Goal: Task Accomplishment & Management: Manage account settings

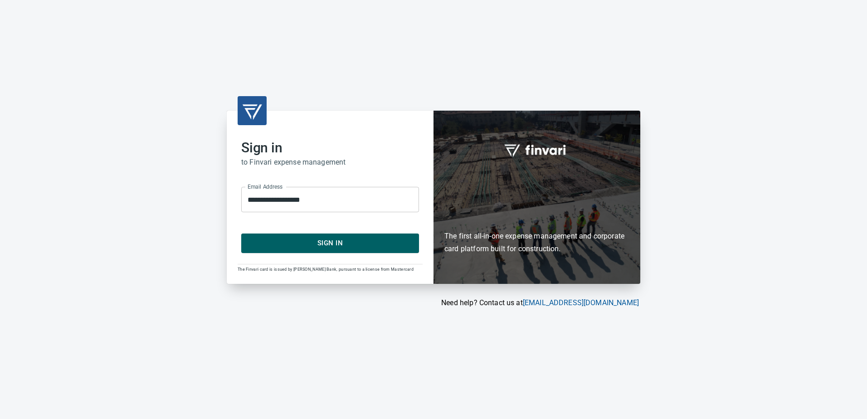
click at [345, 243] on span "Sign In" at bounding box center [330, 243] width 158 height 12
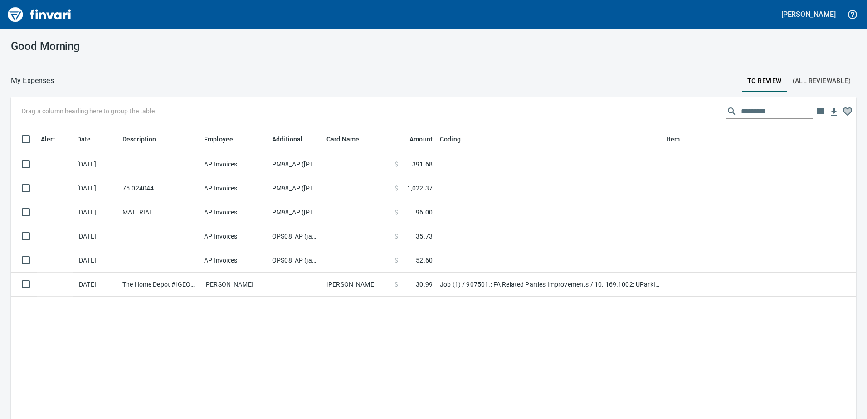
scroll to position [313, 832]
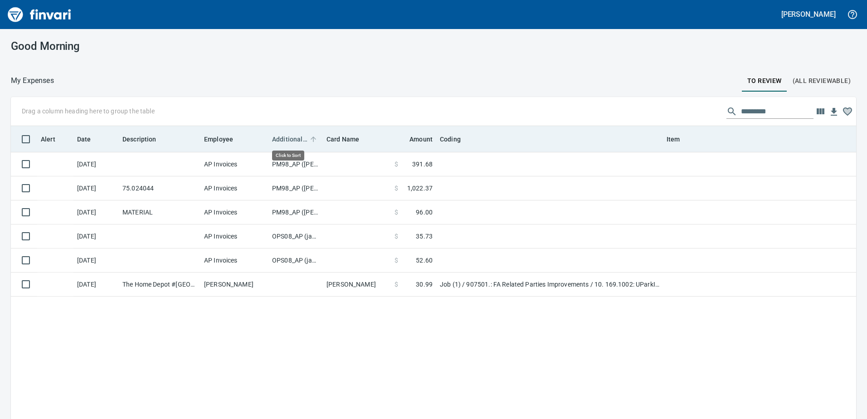
click at [294, 139] on span "Additional Reviewer" at bounding box center [289, 139] width 35 height 11
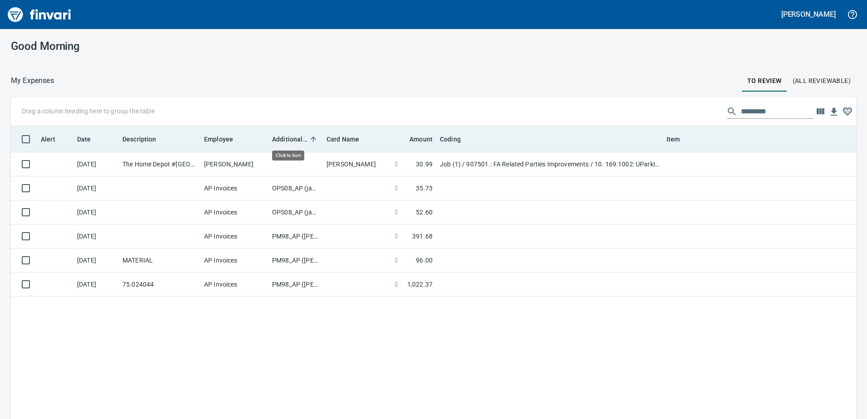
click at [294, 139] on span "Additional Reviewer" at bounding box center [289, 139] width 35 height 11
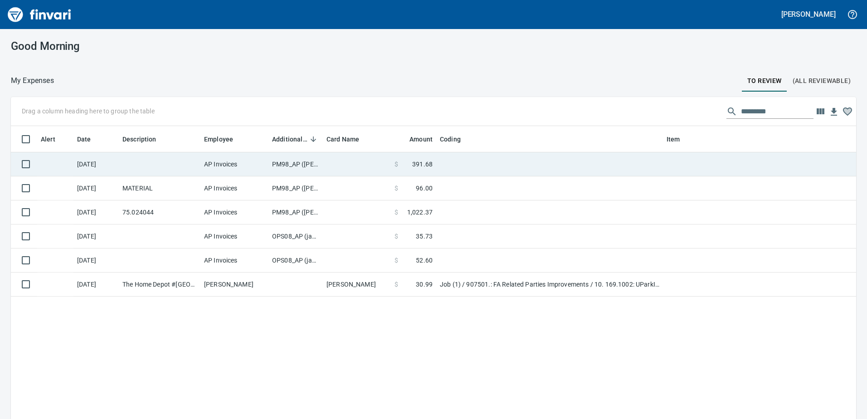
click at [295, 162] on td "PM98_AP ([PERSON_NAME], [PERSON_NAME])" at bounding box center [296, 164] width 54 height 24
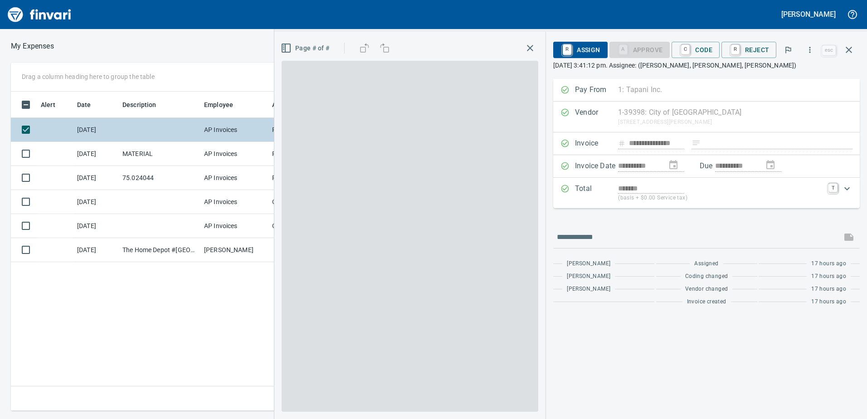
scroll to position [306, 612]
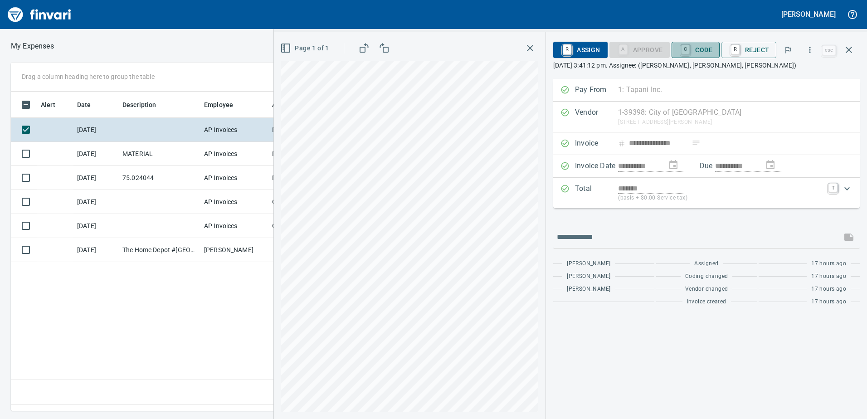
click at [700, 49] on span "C Code" at bounding box center [696, 49] width 34 height 15
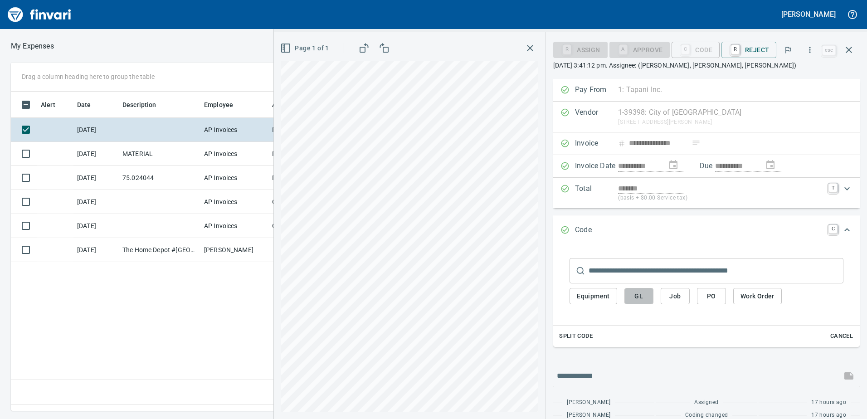
click at [635, 298] on span "GL" at bounding box center [639, 296] width 15 height 11
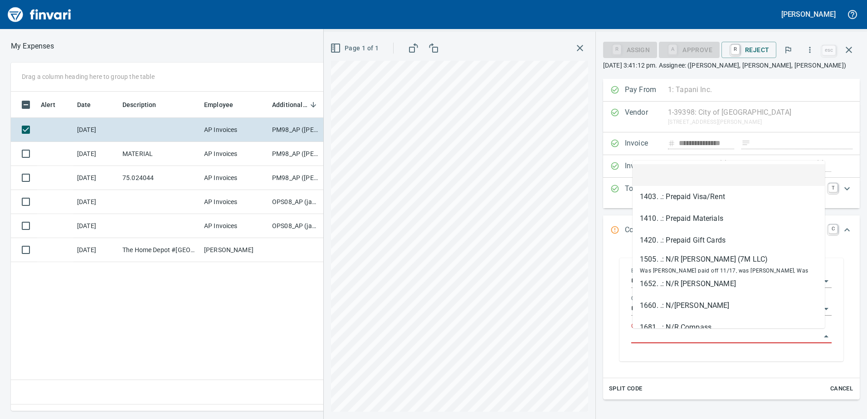
click at [648, 336] on input "GL Account" at bounding box center [727, 336] width 190 height 13
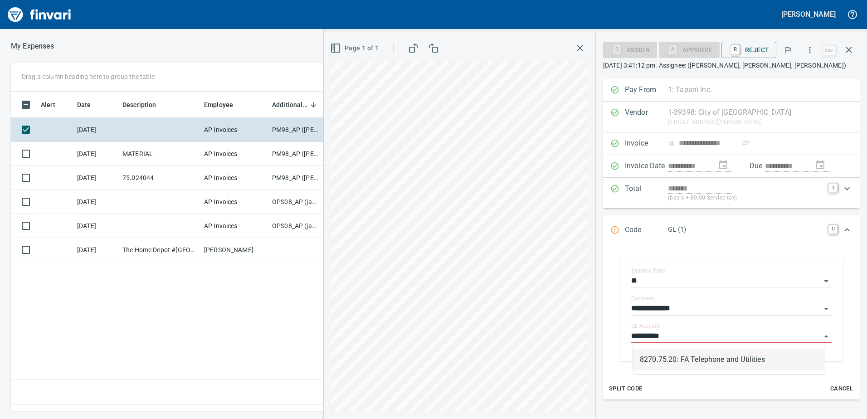
click at [695, 361] on li "8270.75.20: FA Telephone and Utilities" at bounding box center [729, 360] width 192 height 22
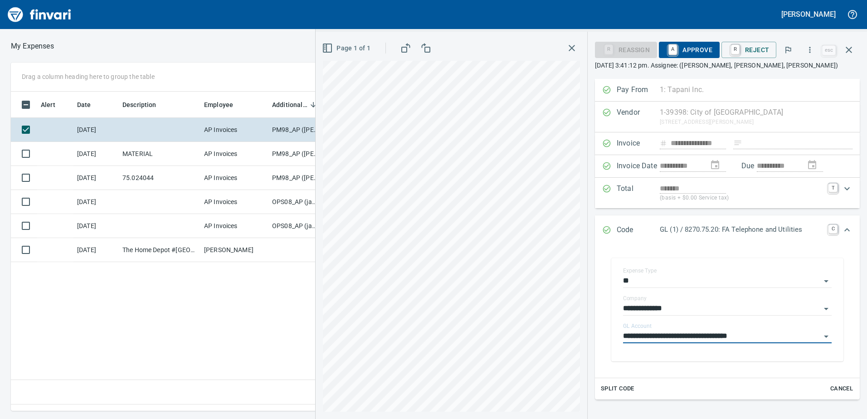
type input "**********"
click at [694, 49] on span "A Approve" at bounding box center [689, 49] width 46 height 15
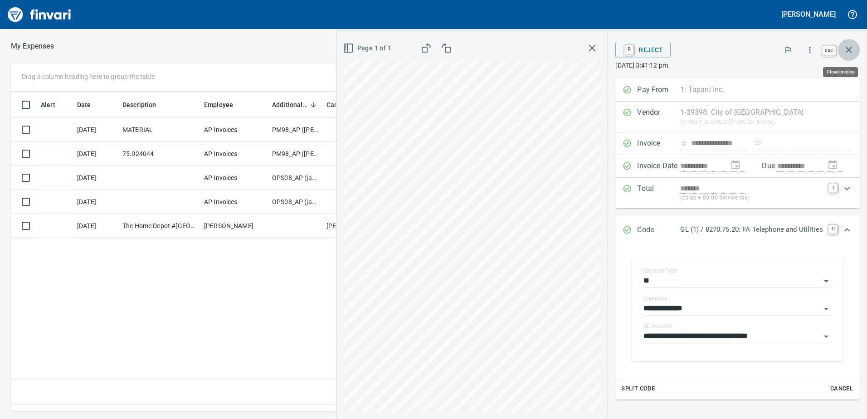
click at [854, 44] on button "button" at bounding box center [849, 50] width 22 height 22
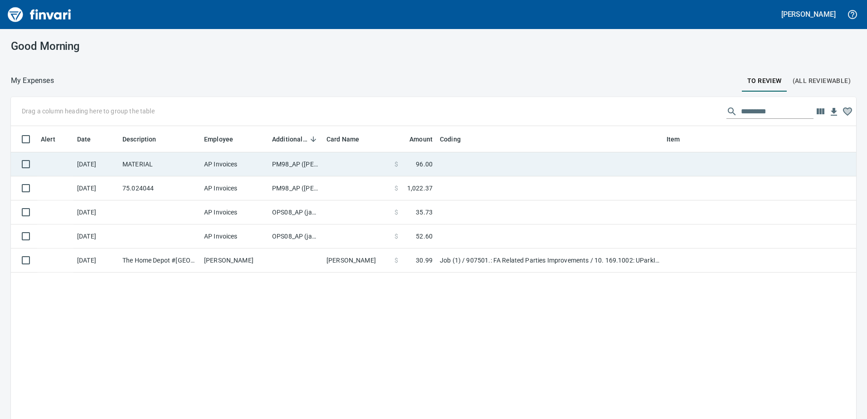
scroll to position [313, 832]
click at [285, 162] on td "PM98_AP ([PERSON_NAME], [PERSON_NAME])" at bounding box center [296, 164] width 54 height 24
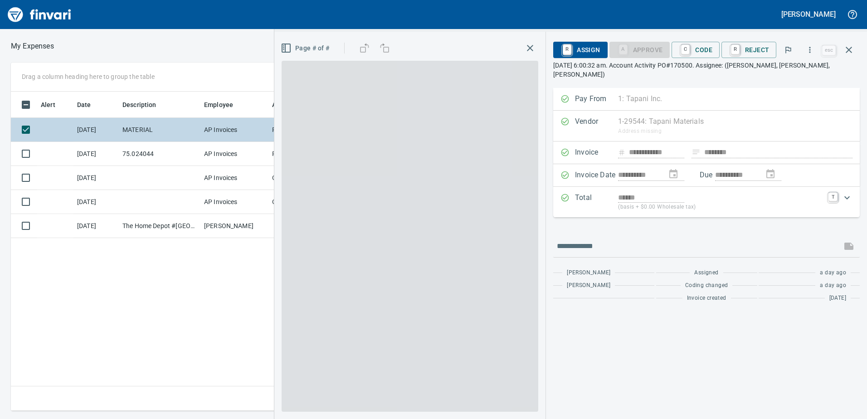
scroll to position [306, 612]
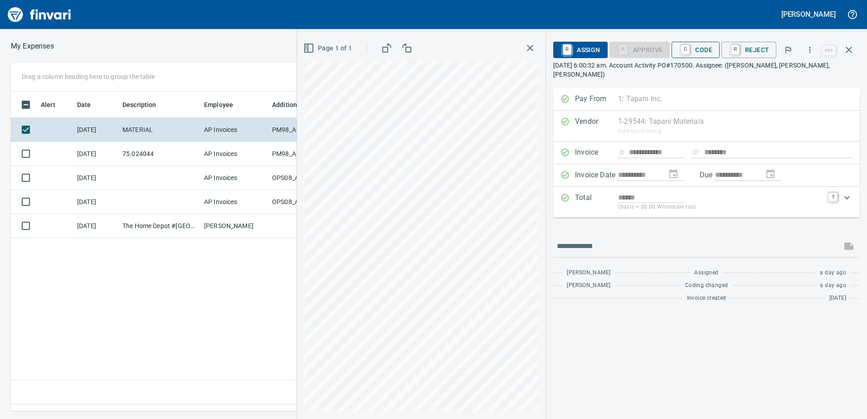
click at [704, 44] on span "C Code" at bounding box center [696, 49] width 34 height 15
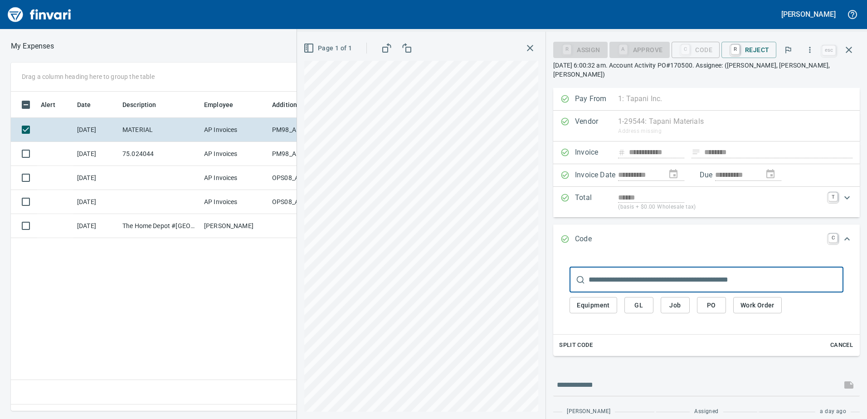
click at [598, 301] on span "Equipment" at bounding box center [593, 305] width 33 height 11
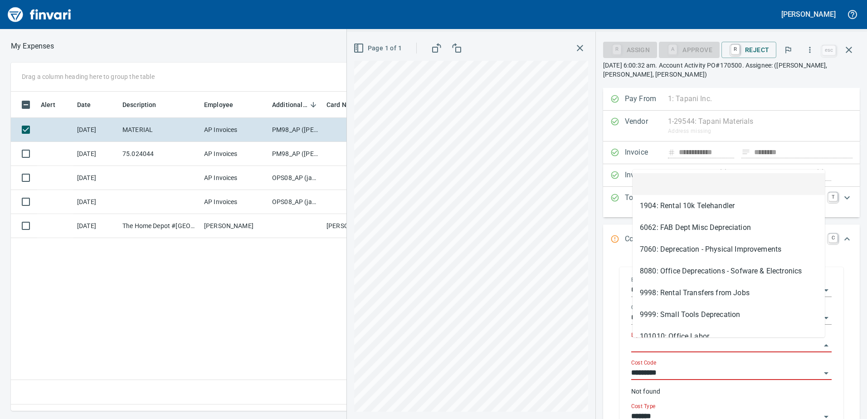
click at [644, 347] on input "Equipment" at bounding box center [727, 345] width 190 height 13
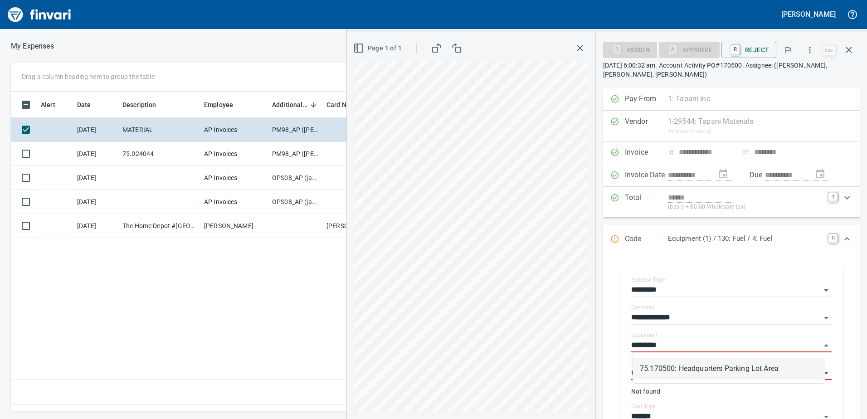
click at [669, 369] on li "75.170500: Headquarters Parking Lot Area" at bounding box center [729, 369] width 192 height 22
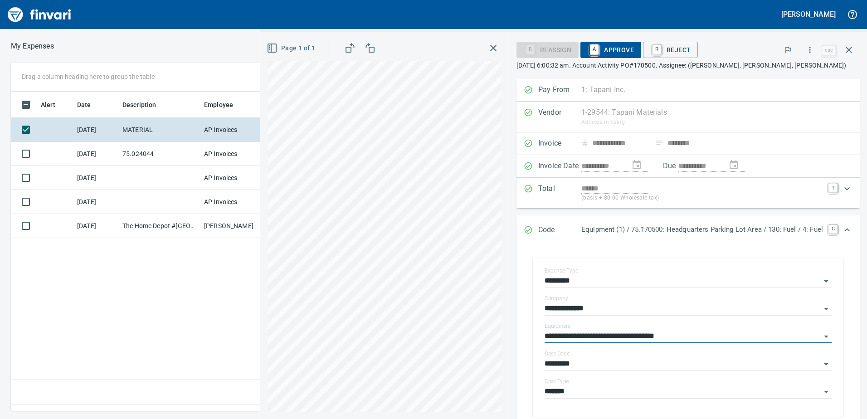
type input "**********"
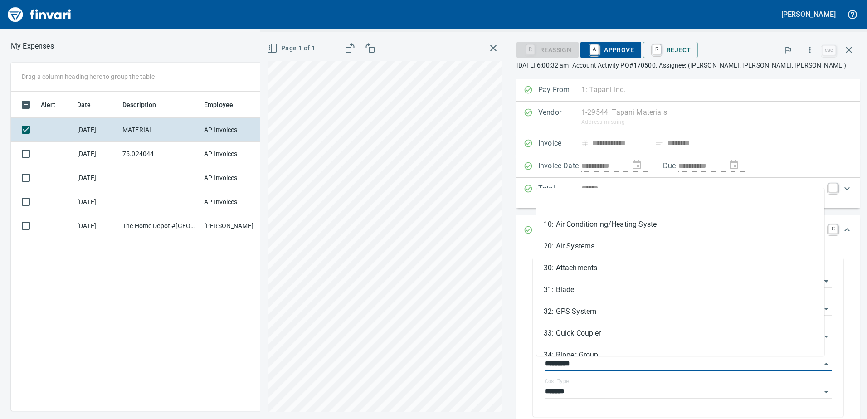
drag, startPoint x: 573, startPoint y: 365, endPoint x: 509, endPoint y: 363, distance: 64.0
click at [517, 363] on div "**********" at bounding box center [688, 339] width 343 height 188
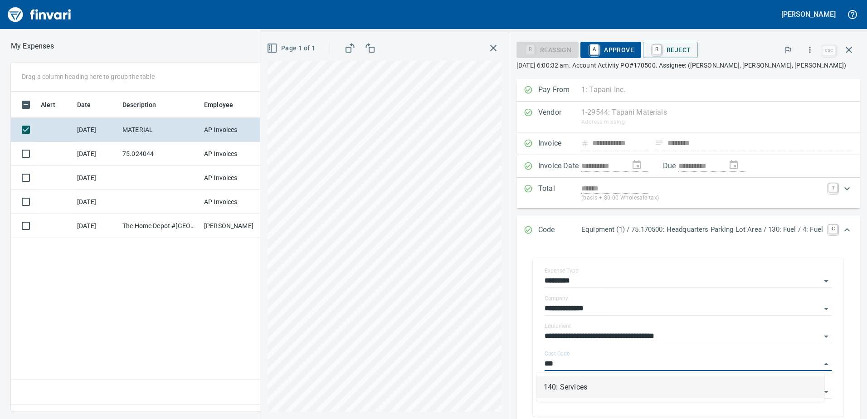
click at [563, 387] on li "140: Services" at bounding box center [681, 388] width 288 height 22
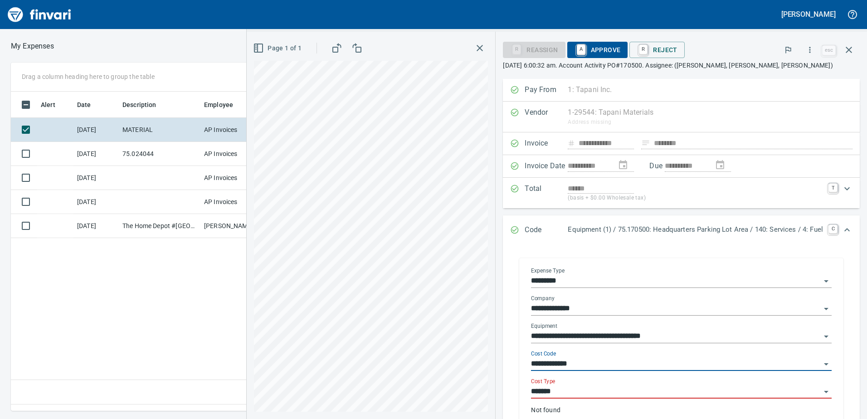
type input "**********"
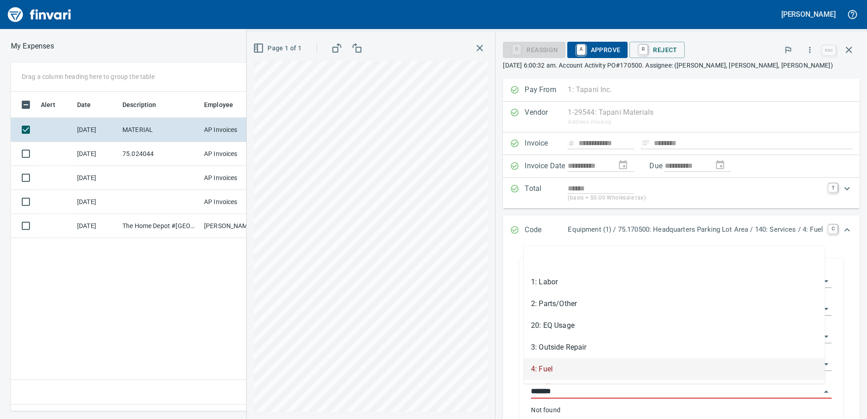
click at [554, 391] on input "*******" at bounding box center [676, 392] width 290 height 13
click at [554, 305] on li "2: Parts/Other" at bounding box center [674, 304] width 301 height 22
type input "**********"
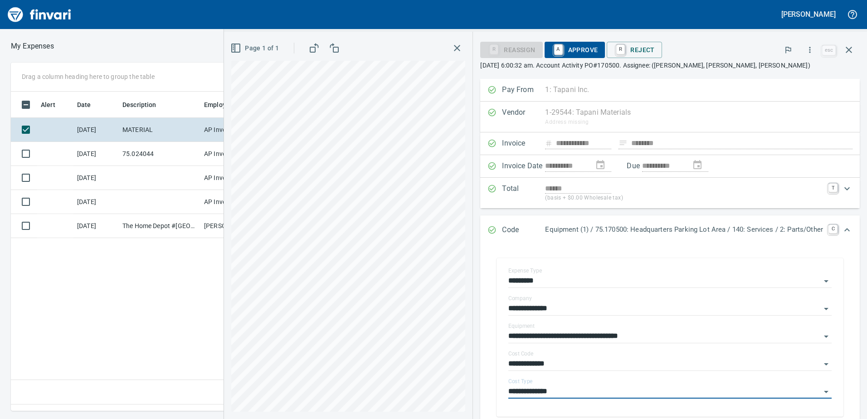
click at [579, 53] on span "A Approve" at bounding box center [575, 49] width 46 height 15
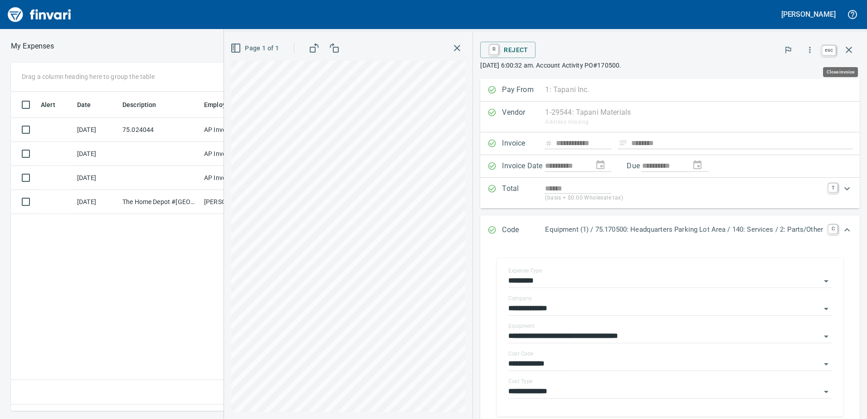
click at [850, 47] on icon "button" at bounding box center [849, 49] width 11 height 11
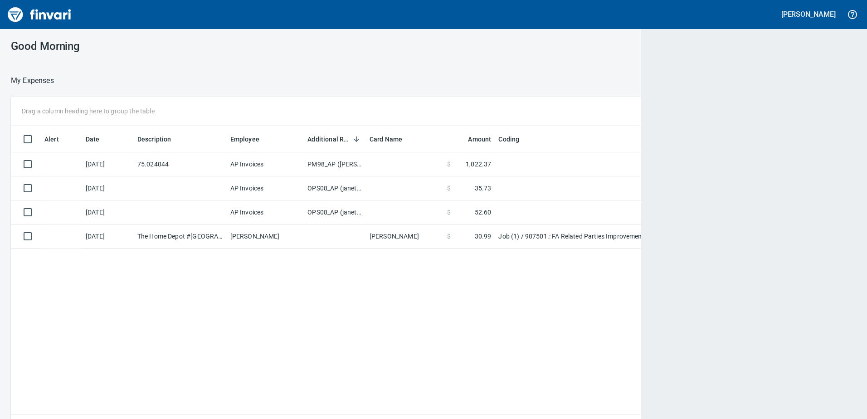
scroll to position [1, 1]
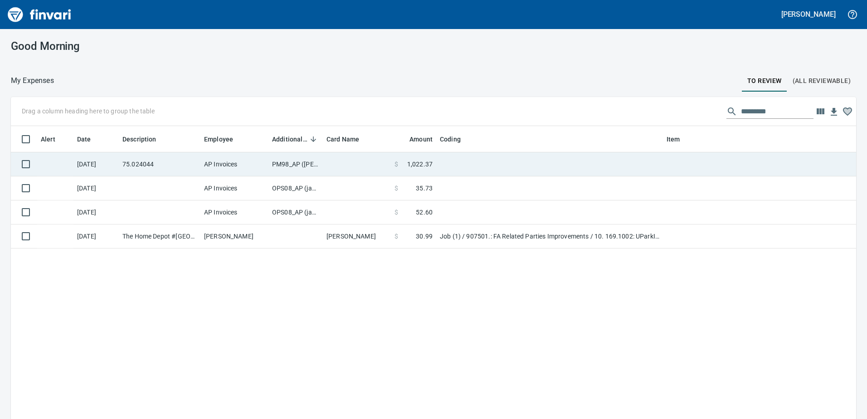
click at [289, 165] on td "PM98_AP ([PERSON_NAME], [PERSON_NAME])" at bounding box center [296, 164] width 54 height 24
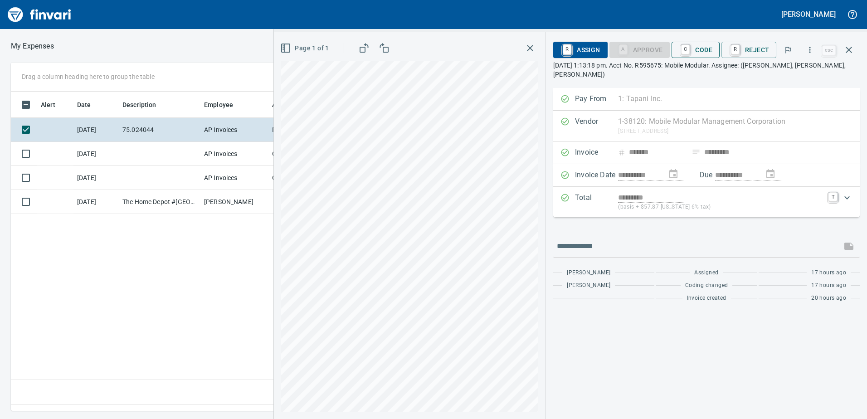
scroll to position [306, 612]
click at [710, 49] on span "C Code" at bounding box center [696, 49] width 34 height 15
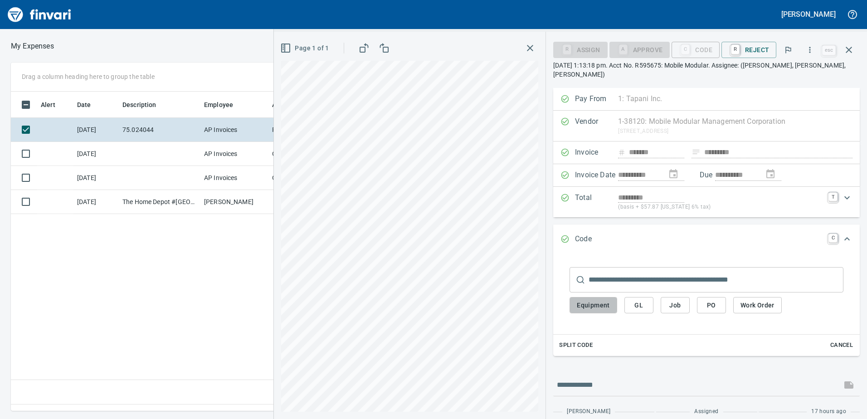
click at [601, 300] on span "Equipment" at bounding box center [593, 305] width 33 height 11
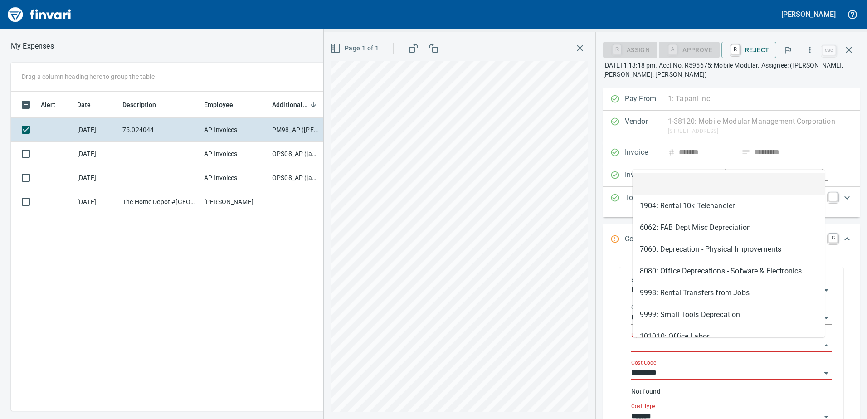
click at [646, 341] on input "Equipment" at bounding box center [727, 345] width 190 height 13
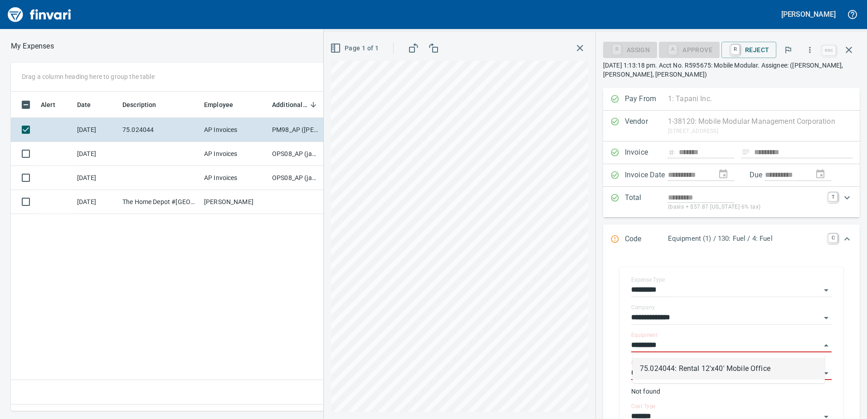
click at [663, 365] on li "75.024044: Rental 12'x40' Mobile Office" at bounding box center [729, 369] width 192 height 22
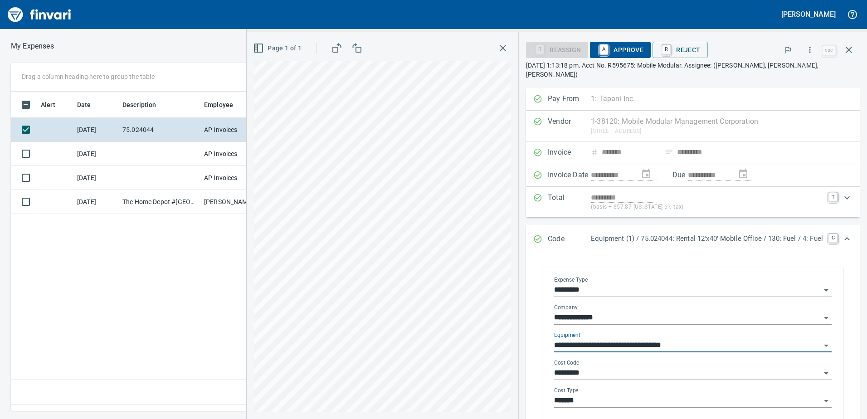
type input "**********"
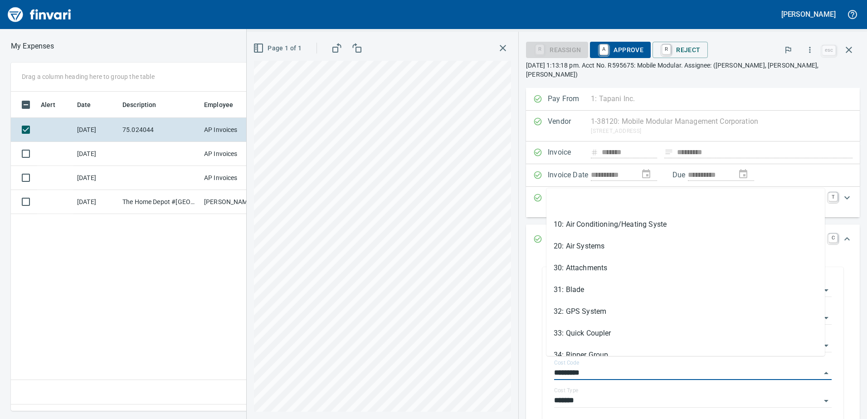
click at [501, 361] on div "**********" at bounding box center [557, 225] width 621 height 387
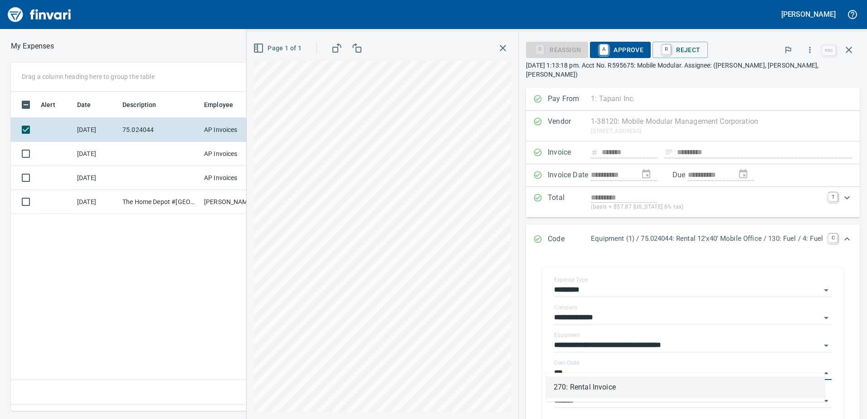
click at [559, 387] on li "270: Rental Invoice" at bounding box center [686, 388] width 279 height 22
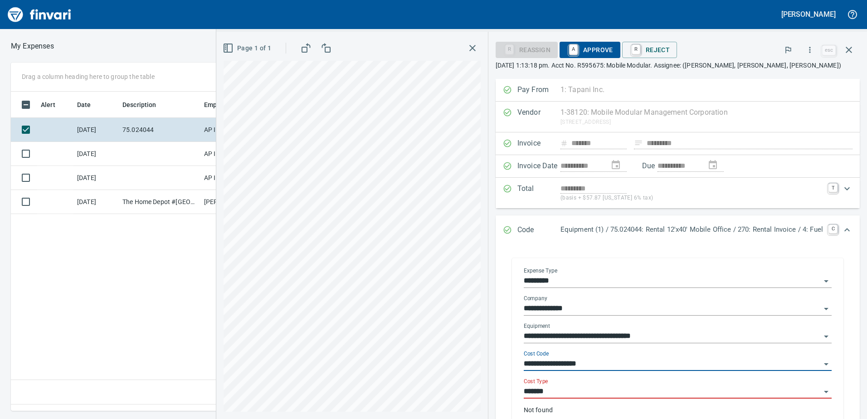
type input "**********"
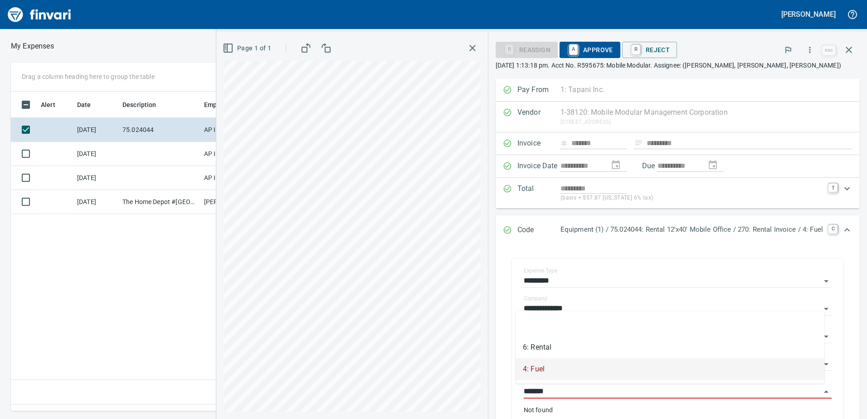
drag, startPoint x: 544, startPoint y: 393, endPoint x: 498, endPoint y: 390, distance: 46.8
click at [503, 390] on div "**********" at bounding box center [678, 345] width 350 height 193
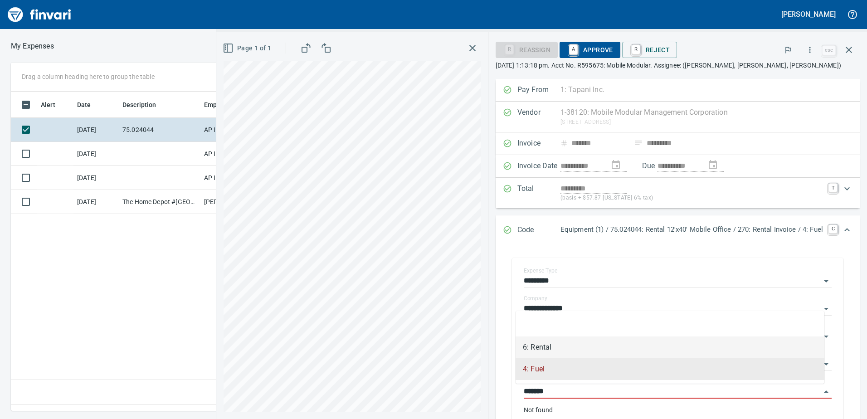
click at [543, 346] on li "6: Rental" at bounding box center [670, 348] width 309 height 22
type input "*********"
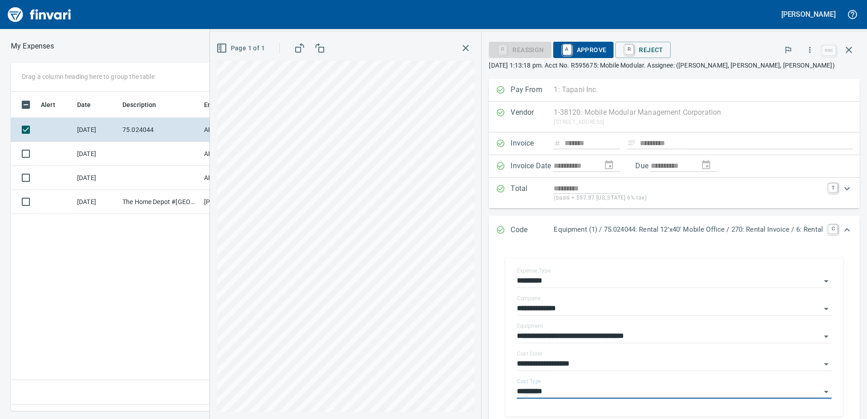
click at [583, 47] on span "A Approve" at bounding box center [584, 49] width 46 height 15
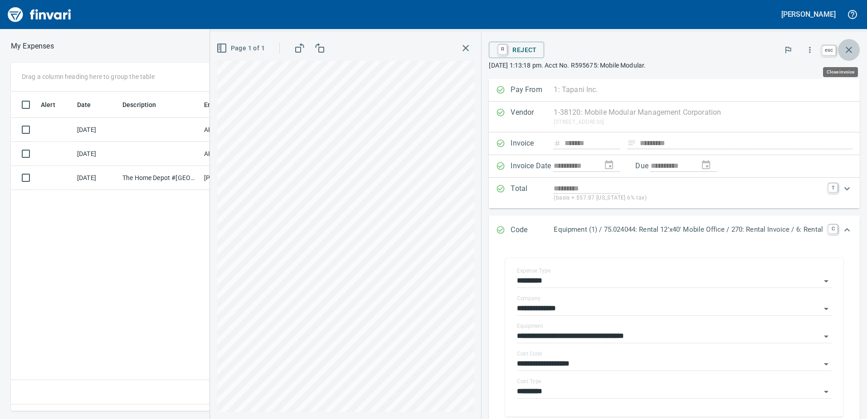
scroll to position [306, 691]
click at [847, 51] on icon "button" at bounding box center [849, 49] width 11 height 11
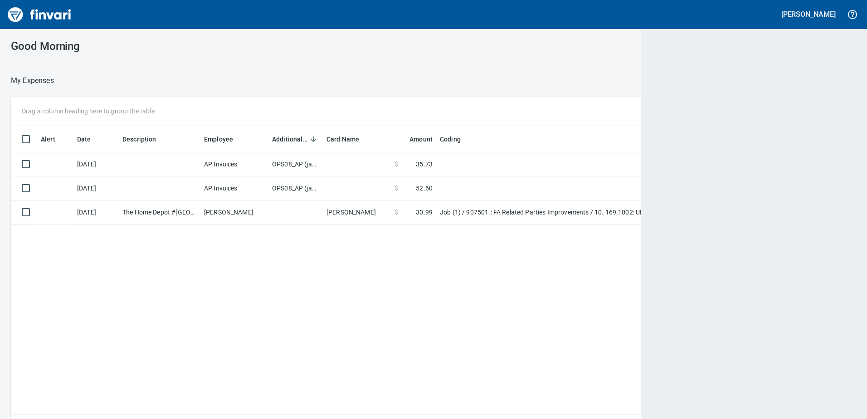
scroll to position [313, 830]
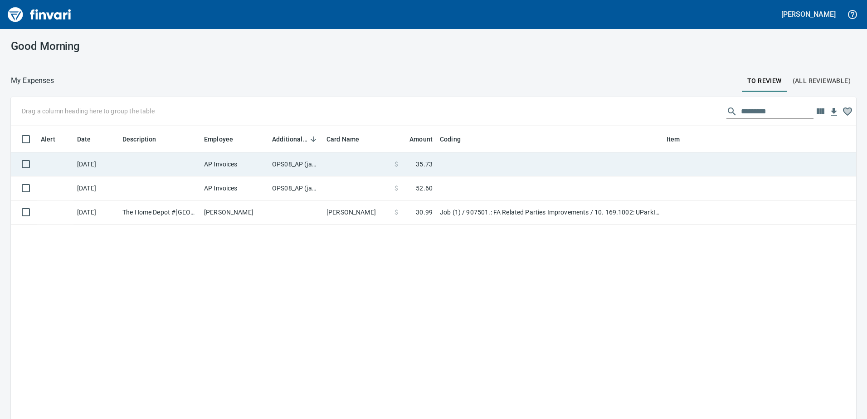
click at [294, 162] on td "OPS08_AP (janettep, samr)" at bounding box center [296, 164] width 54 height 24
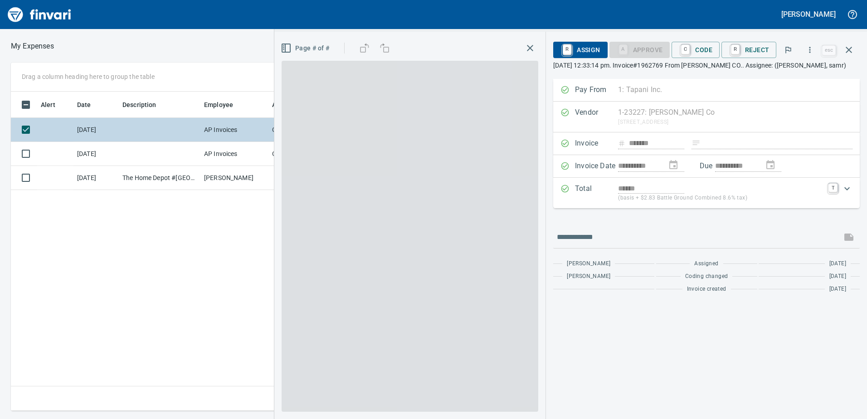
scroll to position [306, 612]
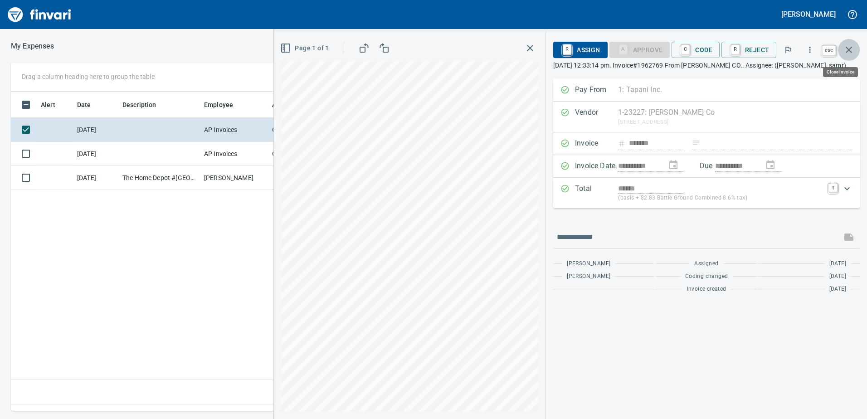
click at [848, 51] on icon "button" at bounding box center [849, 50] width 6 height 6
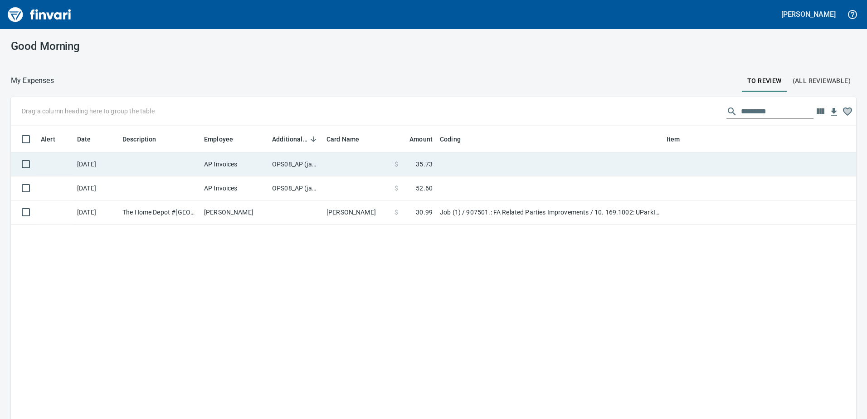
scroll to position [313, 832]
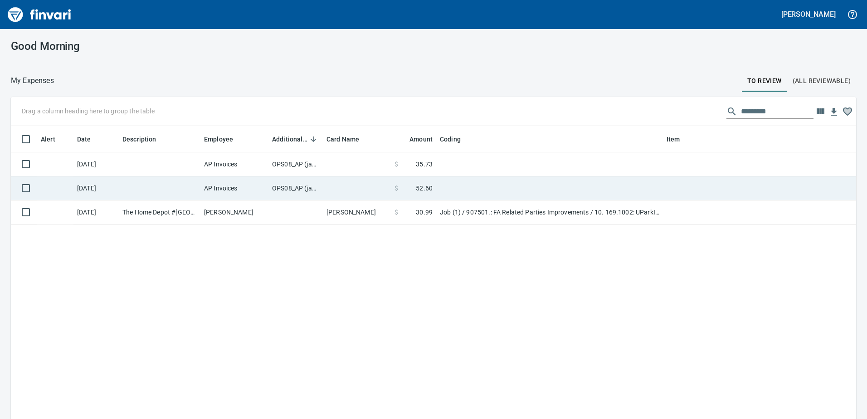
click at [293, 185] on td "OPS08_AP (janettep, samr)" at bounding box center [296, 188] width 54 height 24
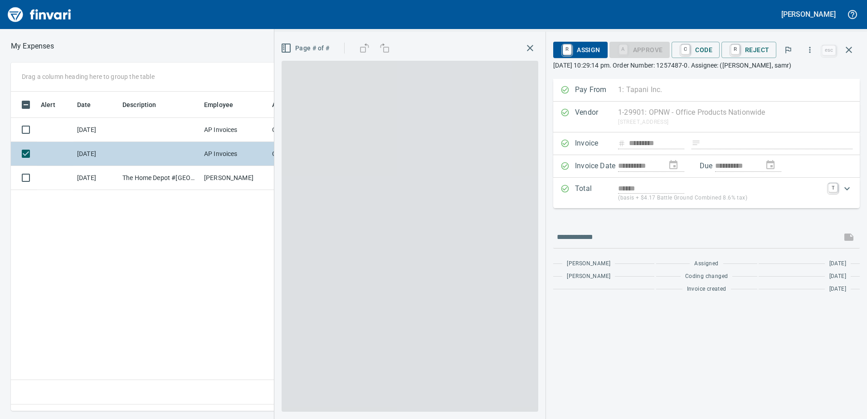
scroll to position [306, 612]
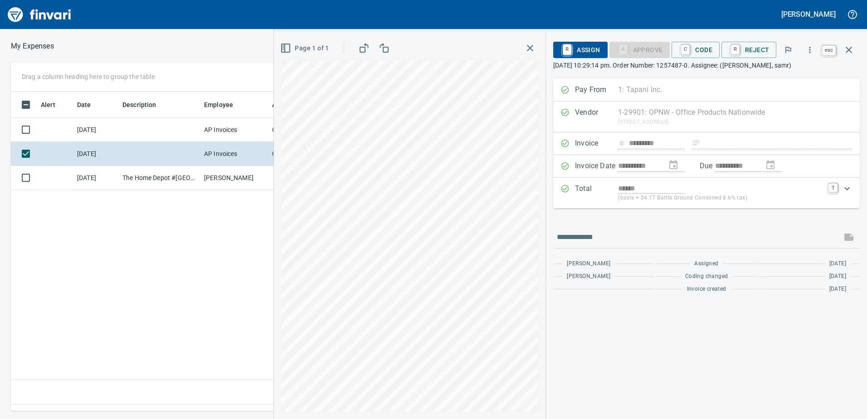
click at [850, 48] on icon "button" at bounding box center [849, 49] width 11 height 11
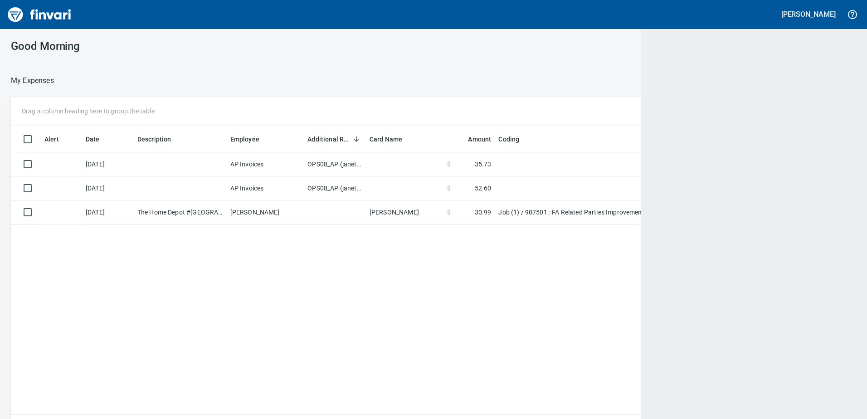
scroll to position [313, 830]
